Goal: Book appointment/travel/reservation

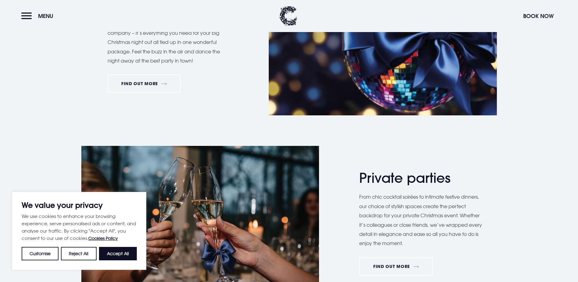
scroll to position [366, 0]
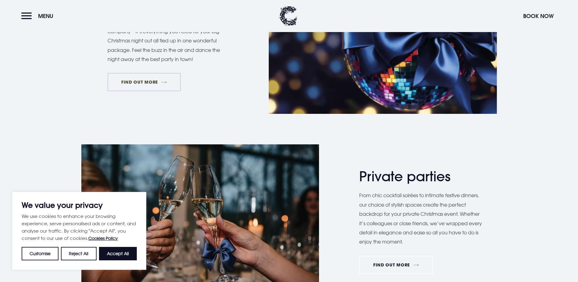
click at [136, 91] on link "FIND OUT MORE" at bounding box center [144, 82] width 73 height 18
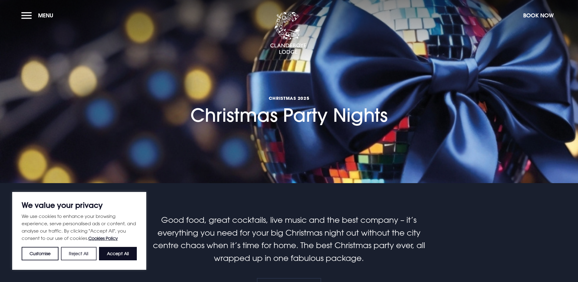
click at [89, 250] on button "Reject All" at bounding box center [78, 253] width 35 height 13
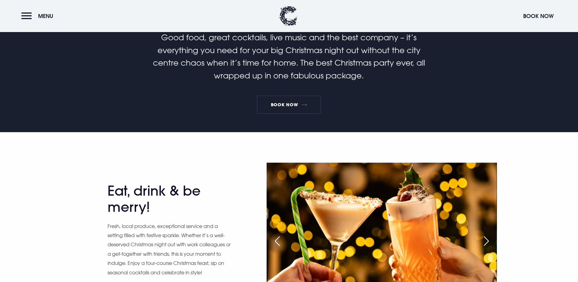
scroll to position [183, 0]
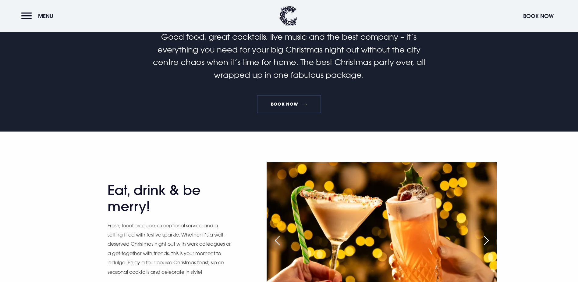
click at [286, 113] on link "Book Now" at bounding box center [289, 104] width 64 height 18
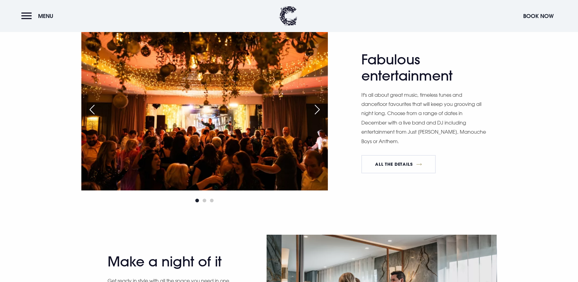
scroll to position [518, 0]
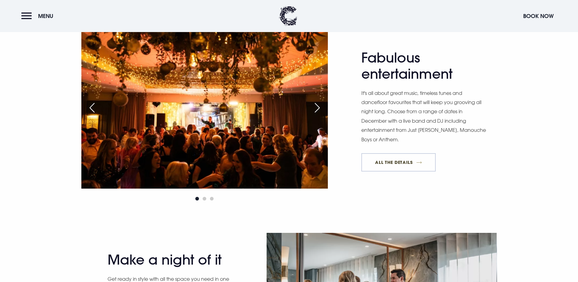
click at [400, 171] on link "All The Details" at bounding box center [399, 162] width 74 height 18
